Goal: Task Accomplishment & Management: Use online tool/utility

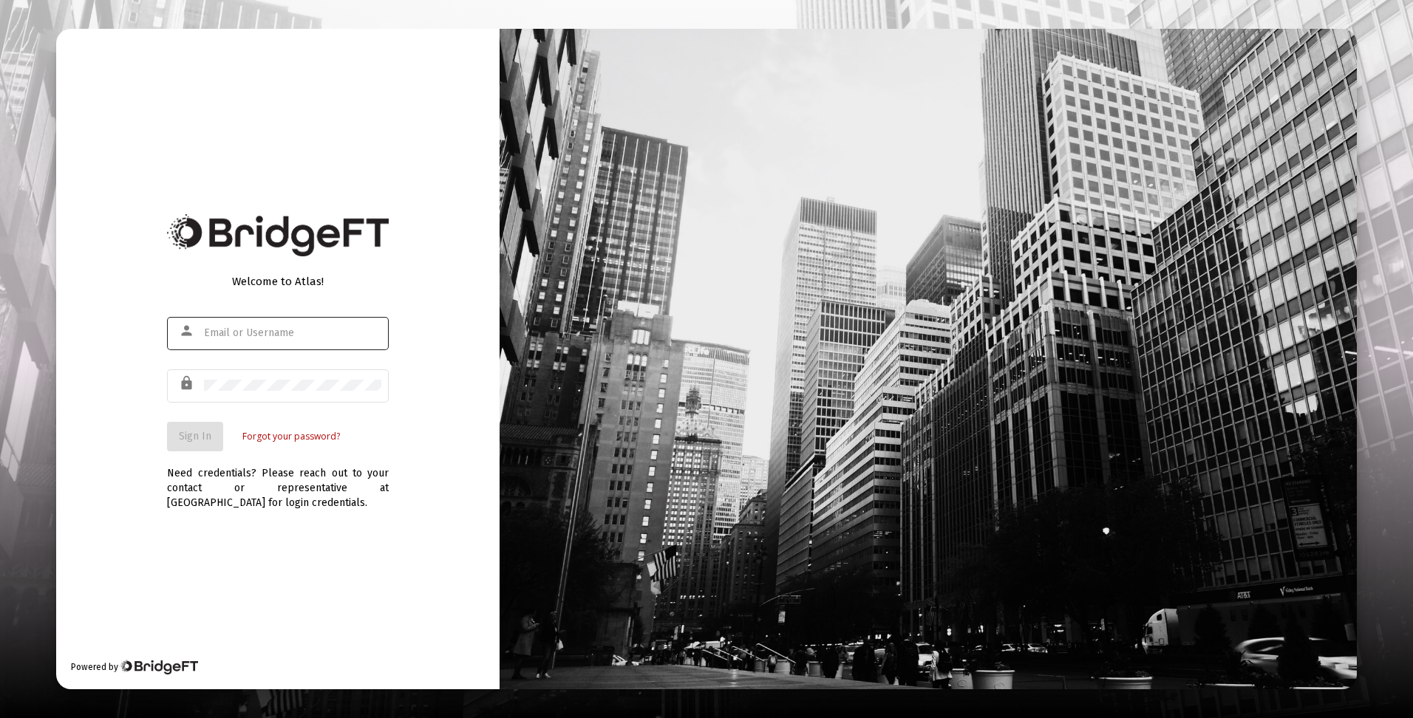
click at [260, 333] on input "text" at bounding box center [292, 333] width 177 height 12
click at [206, 443] on button "Sign In" at bounding box center [195, 437] width 56 height 30
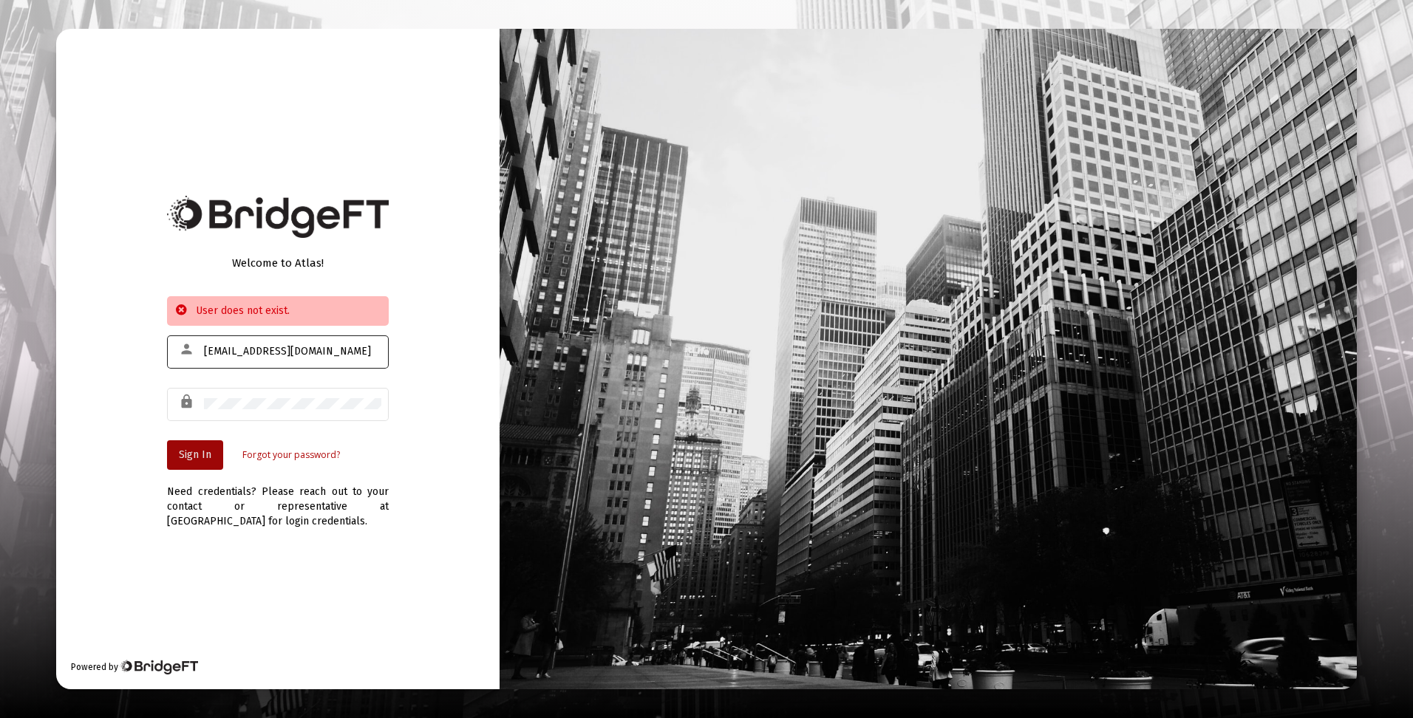
click at [293, 349] on input "[EMAIL_ADDRESS][DOMAIN_NAME]" at bounding box center [292, 352] width 177 height 12
type input "[EMAIL_ADDRESS][DOMAIN_NAME]"
click at [194, 450] on span "Sign In" at bounding box center [195, 455] width 33 height 13
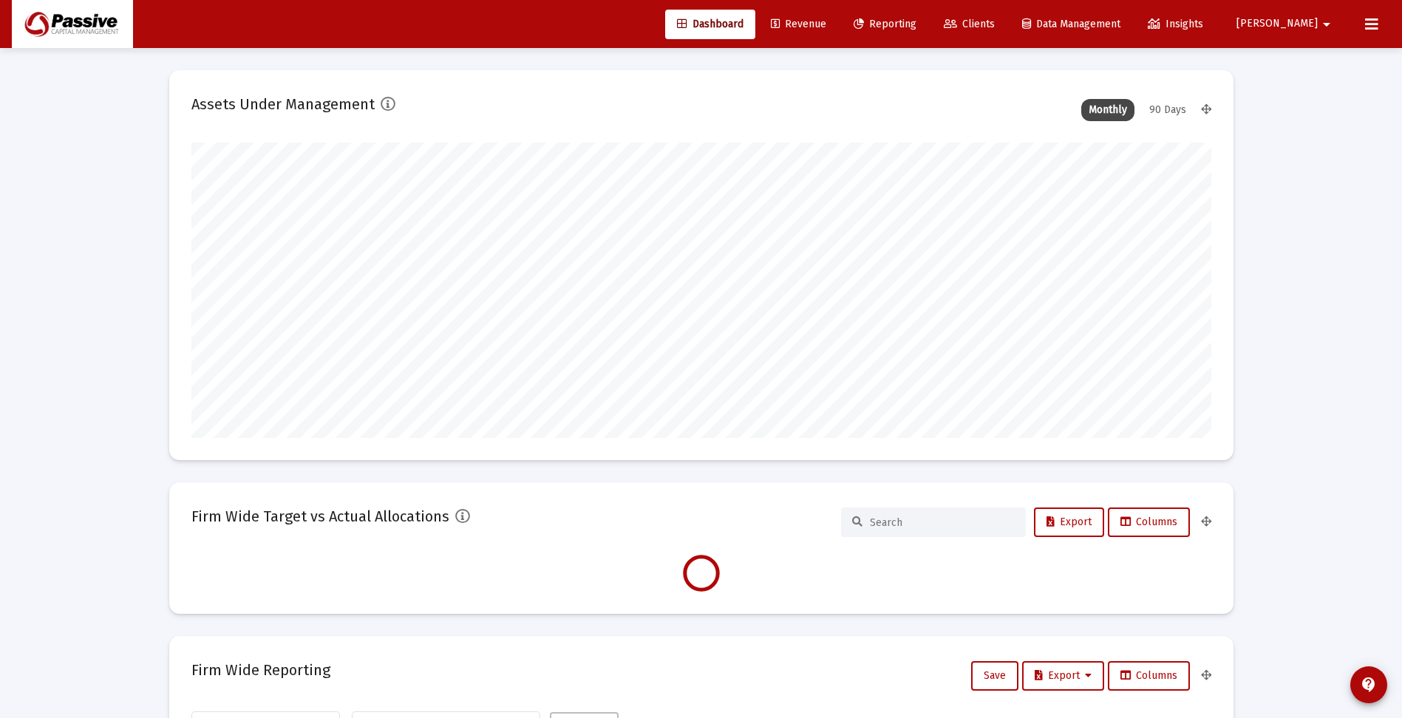
scroll to position [296, 1020]
type input "[DATE]"
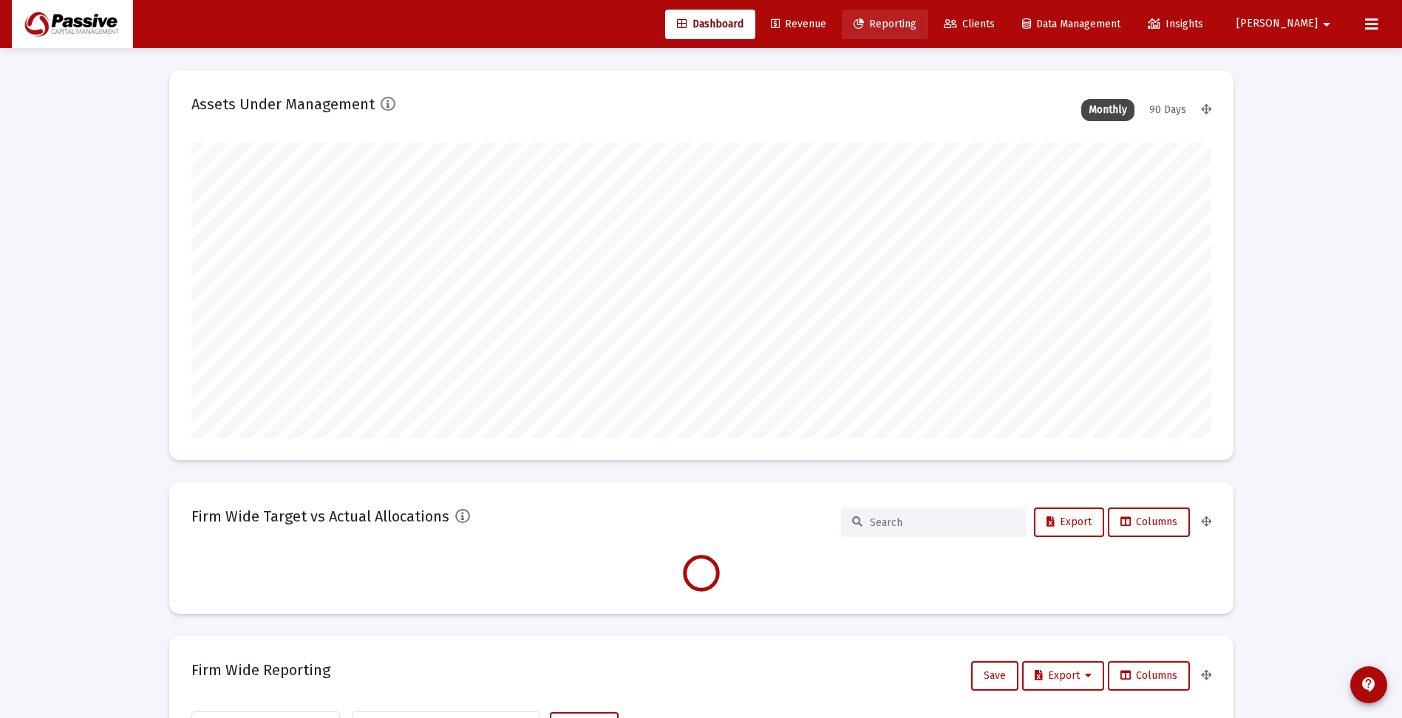
click at [916, 28] on span "Reporting" at bounding box center [884, 24] width 63 height 13
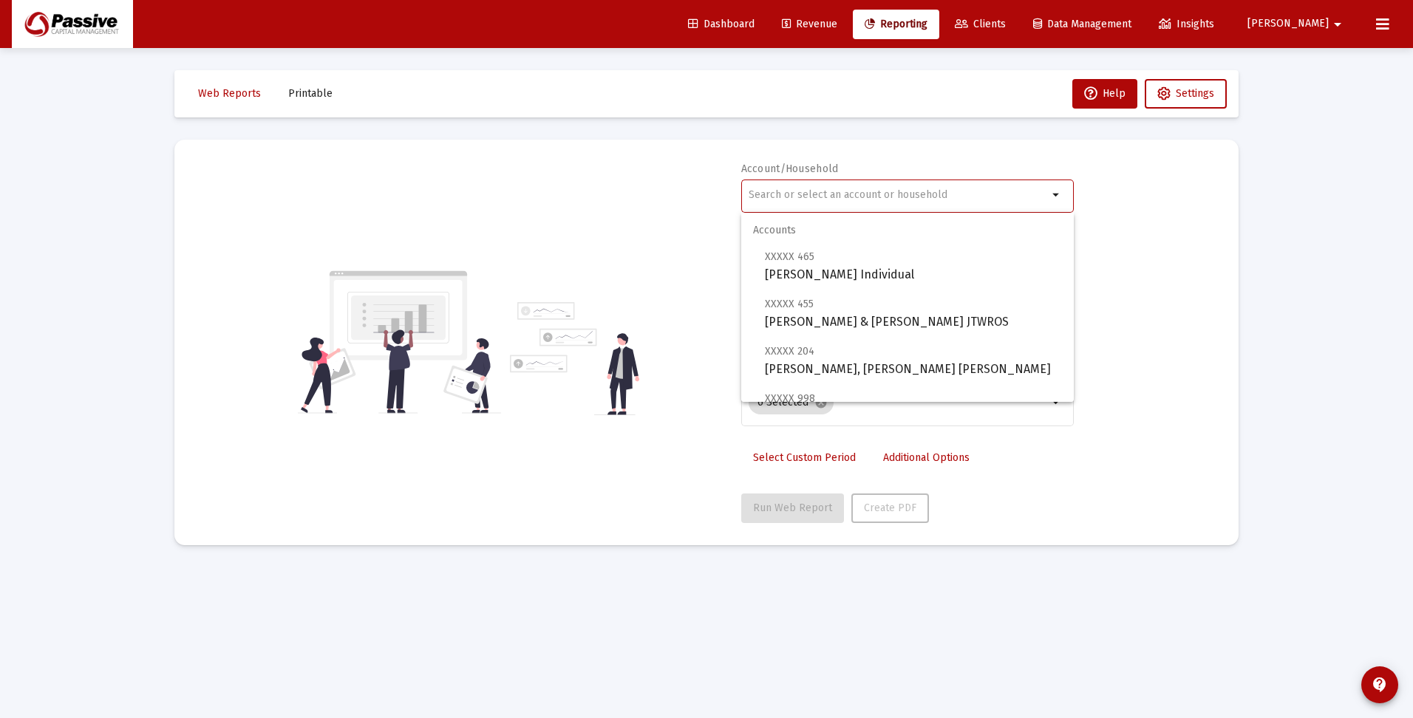
click at [919, 196] on input "text" at bounding box center [898, 195] width 299 height 12
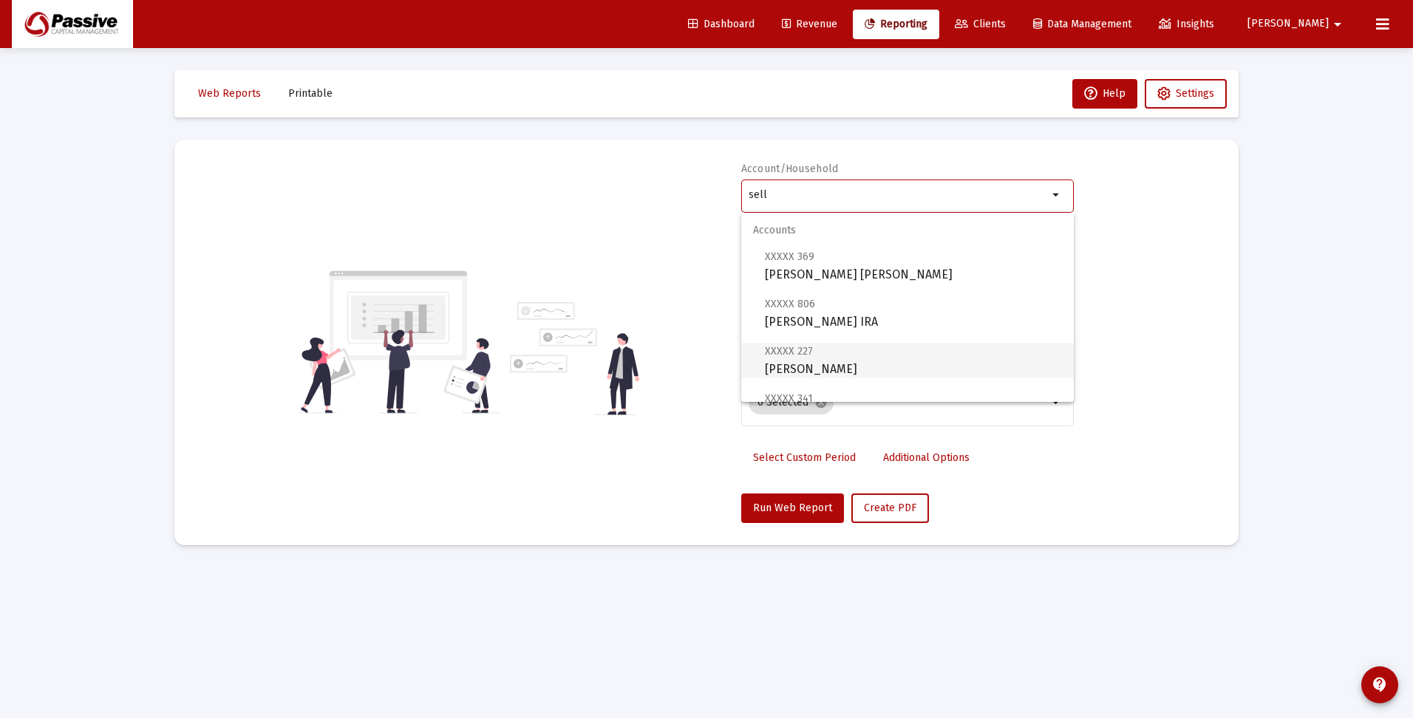
click at [882, 366] on span "XXXXX 227 [PERSON_NAME] Individual" at bounding box center [913, 360] width 297 height 36
type input "[PERSON_NAME]"
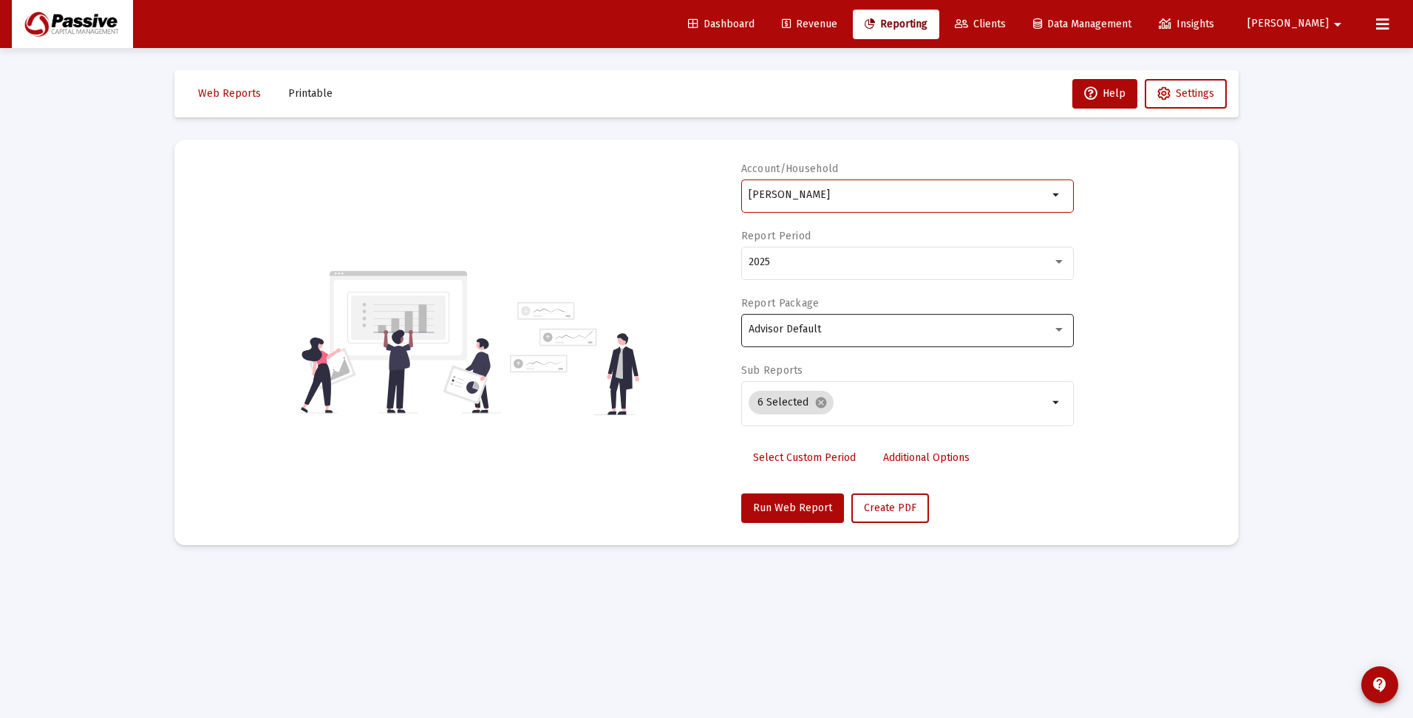
click at [780, 326] on span "Advisor Default" at bounding box center [785, 329] width 72 height 13
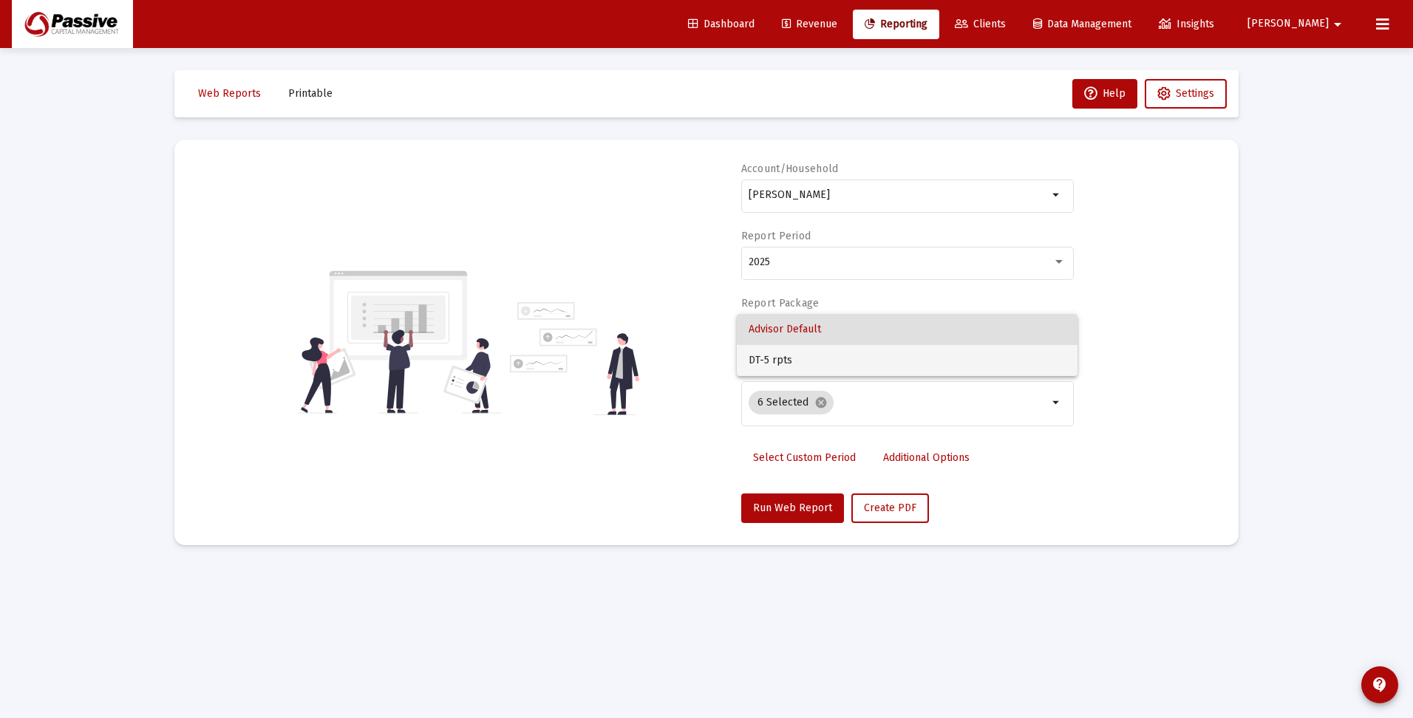
click at [780, 369] on span "DT-5 rpts" at bounding box center [907, 360] width 317 height 31
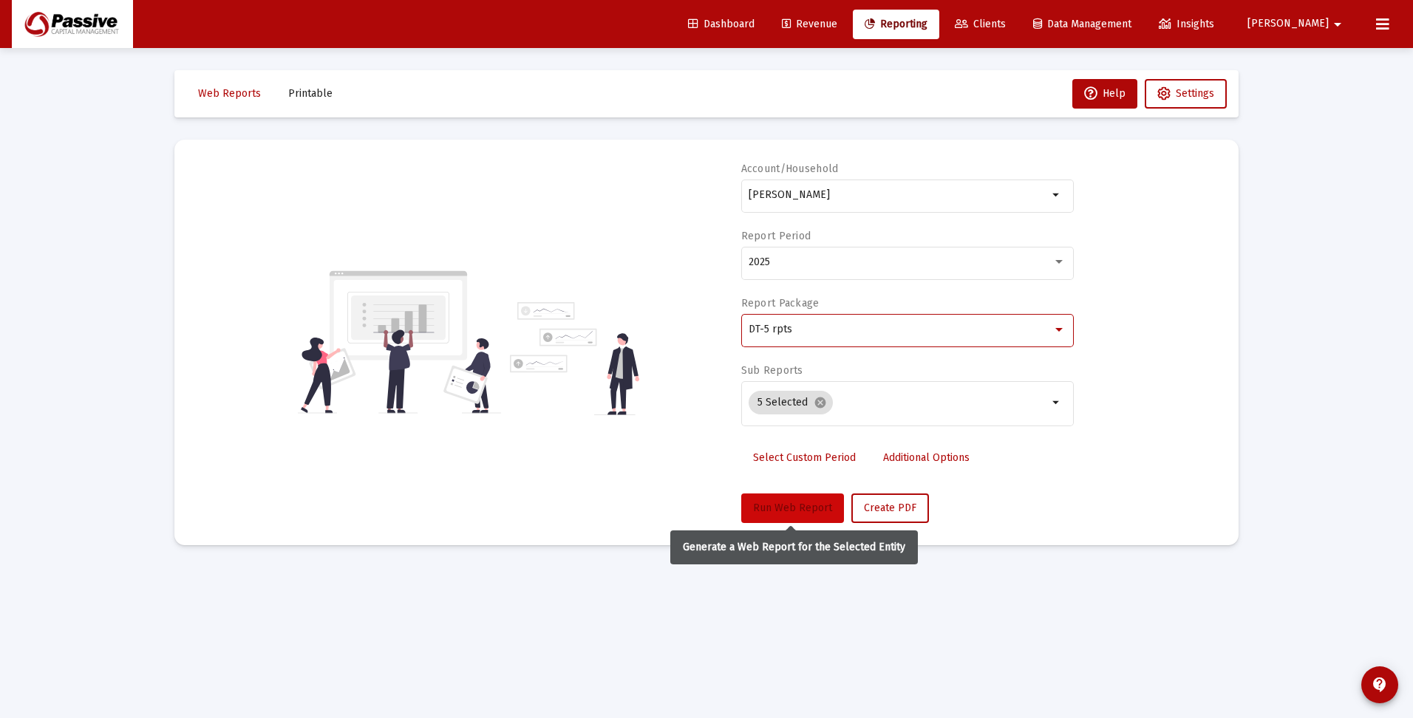
click at [788, 500] on button "Run Web Report" at bounding box center [792, 509] width 103 height 30
